Goal: Find specific fact: Find specific fact

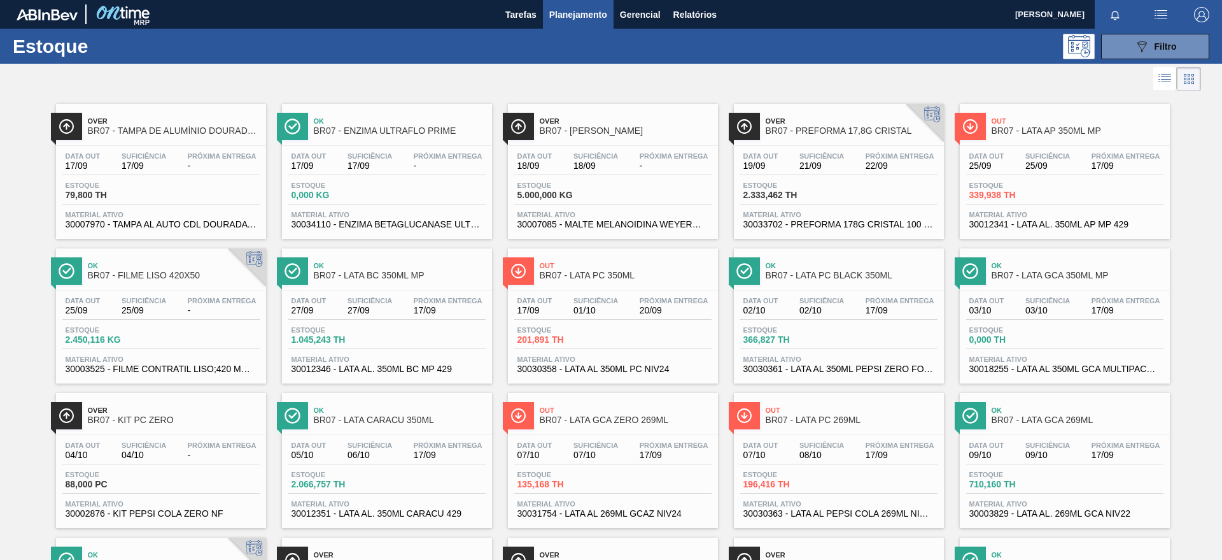
click at [1149, 64] on div at bounding box center [600, 79] width 1201 height 31
click at [1139, 48] on icon at bounding box center [1143, 46] width 10 height 11
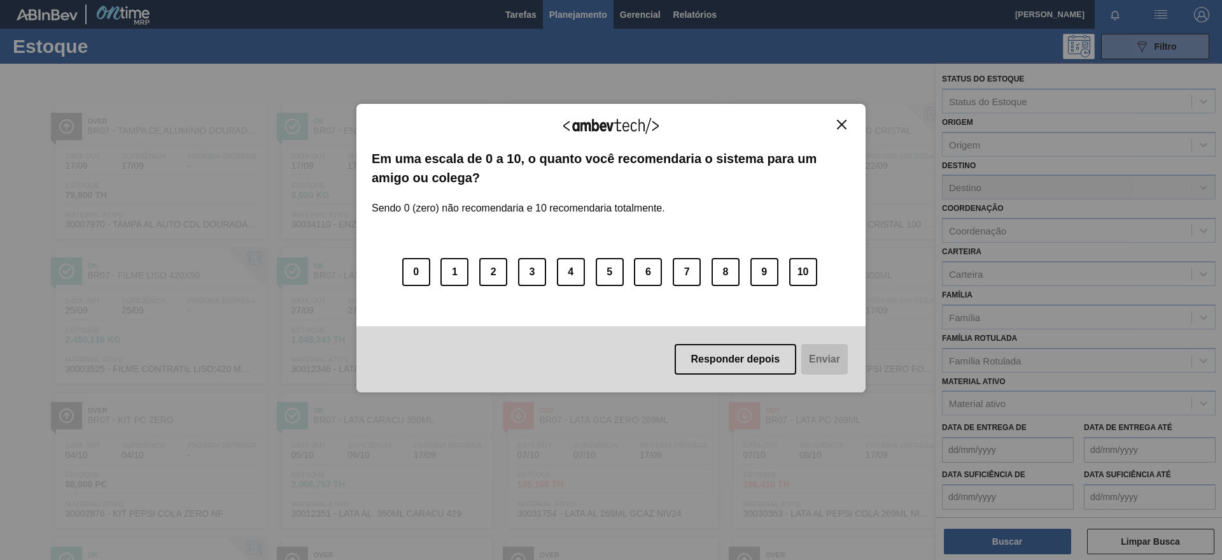
click at [832, 114] on div "Agradecemos seu feedback! Em uma escala de 0 a 10, o quanto você recomendaria o…" at bounding box center [610, 248] width 509 height 289
click at [850, 124] on button "Close" at bounding box center [841, 124] width 17 height 11
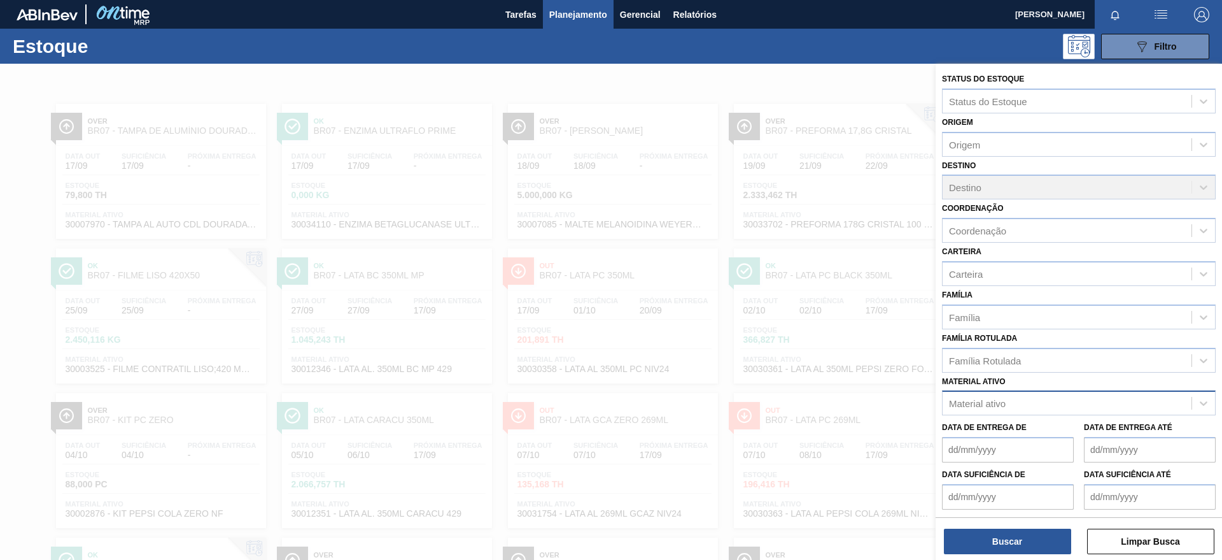
click at [1004, 395] on div "Material ativo" at bounding box center [1067, 403] width 249 height 18
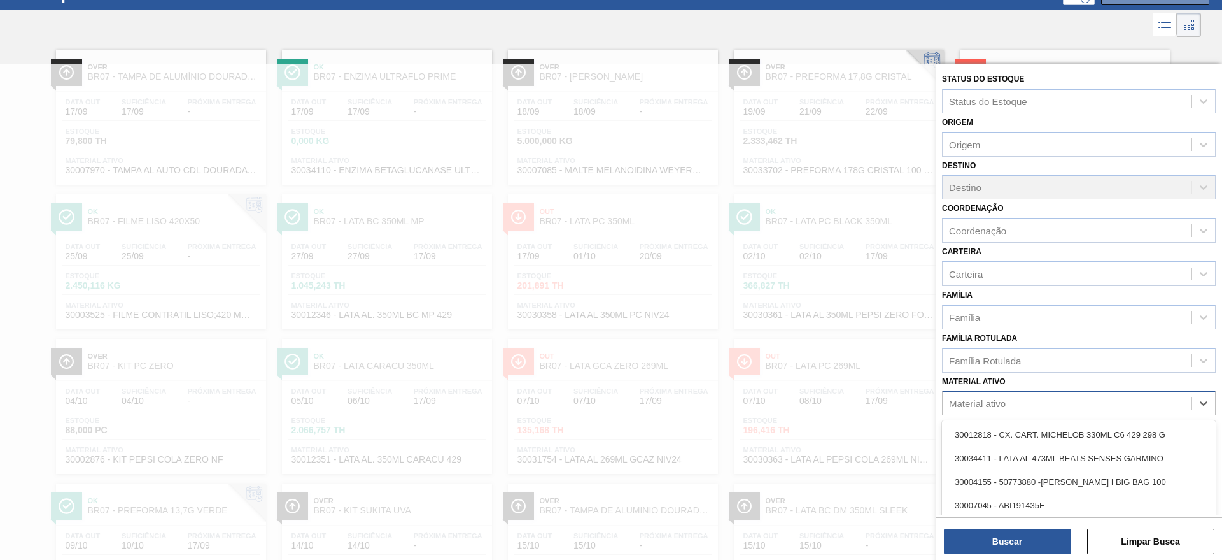
scroll to position [57, 0]
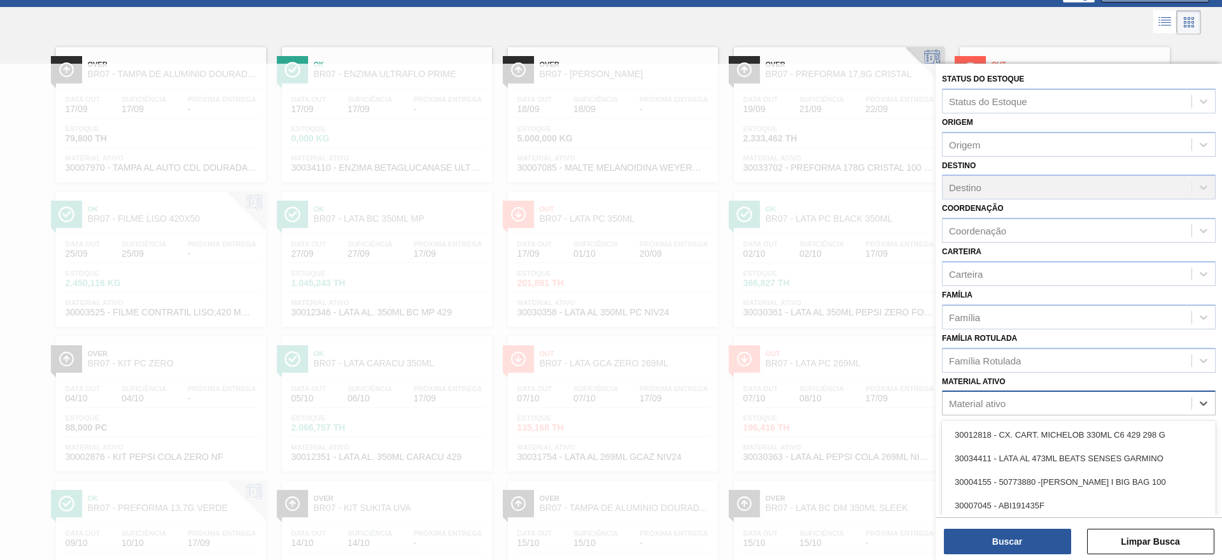
paste ativo "30002876"
type ativo "30002876"
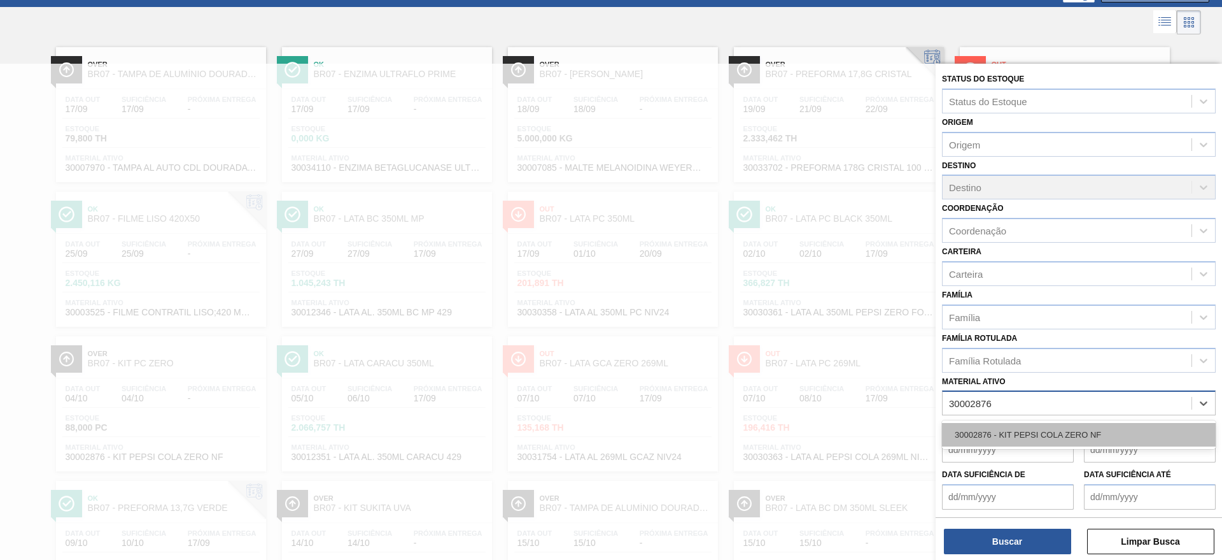
click at [987, 438] on div "30002876 - KIT PEPSI COLA ZERO NF" at bounding box center [1079, 435] width 274 height 24
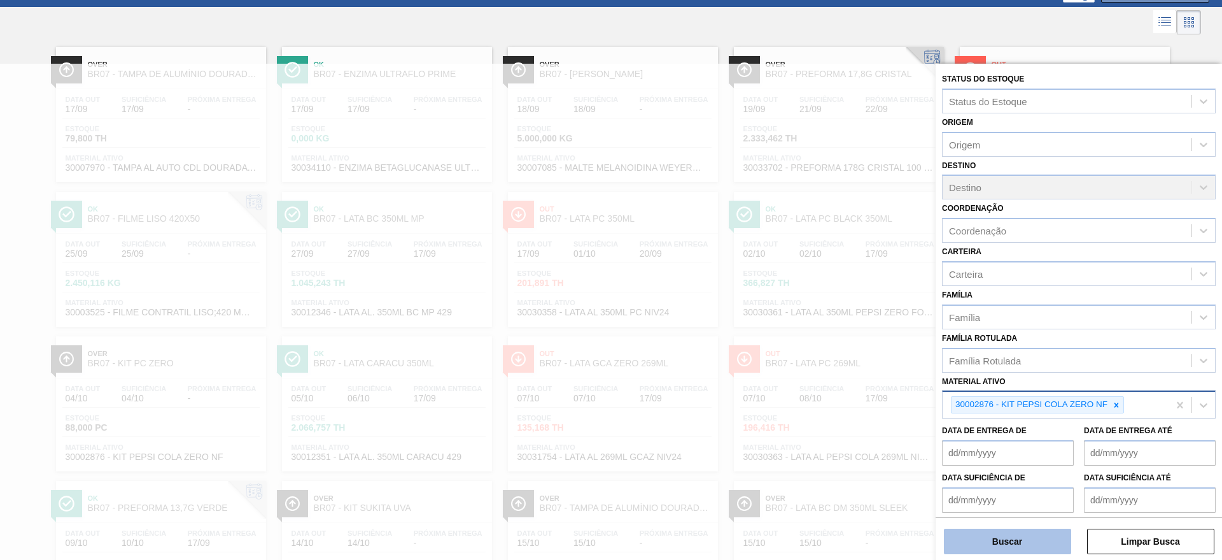
click at [1003, 539] on button "Buscar" at bounding box center [1007, 540] width 127 height 25
